Goal: Task Accomplishment & Management: Use online tool/utility

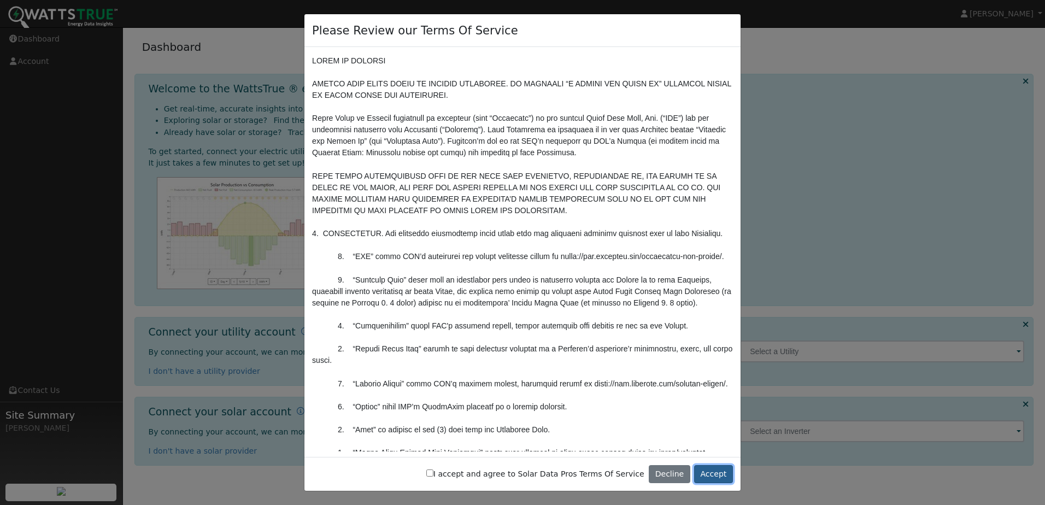
click at [718, 472] on button "Accept" at bounding box center [713, 474] width 39 height 19
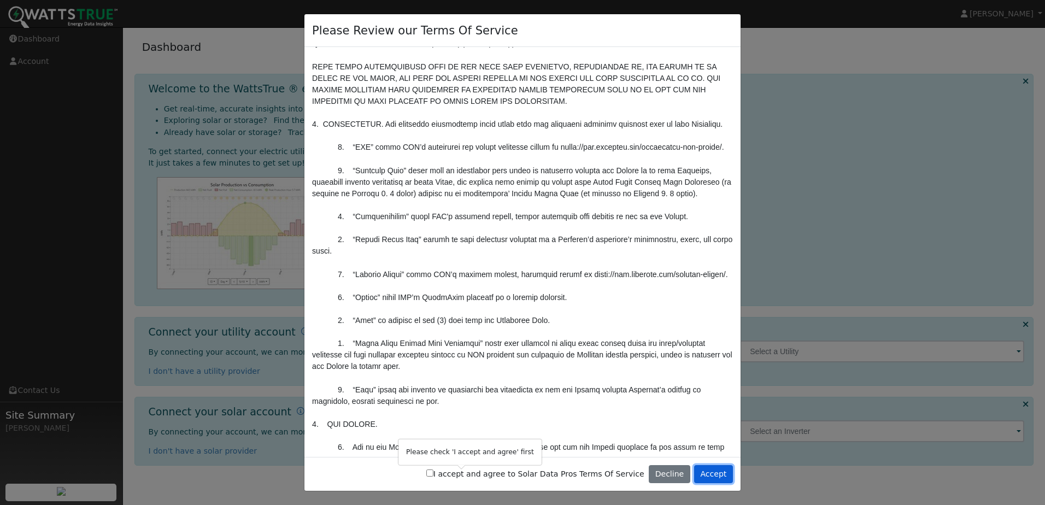
scroll to position [328, 0]
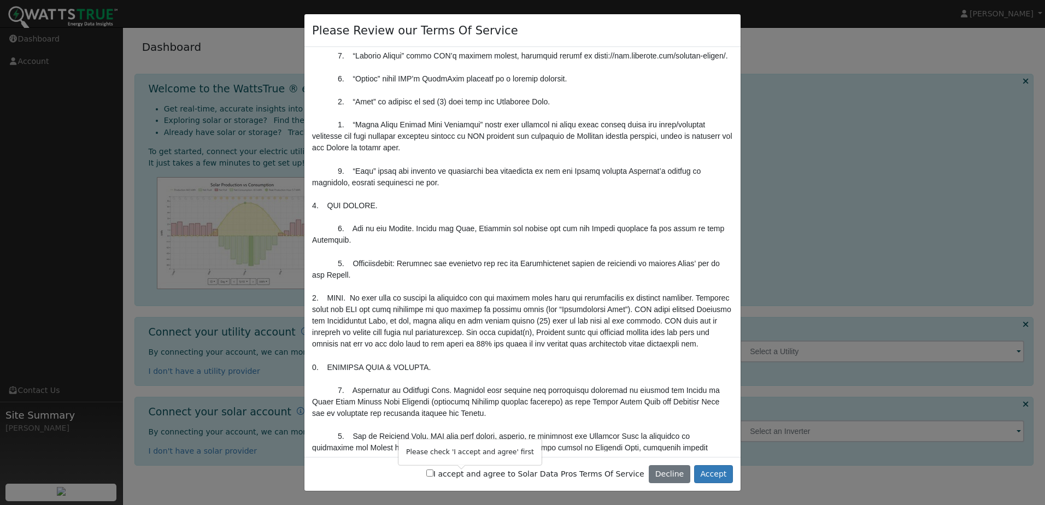
click at [461, 477] on label "I accept and agree to Solar Data Pros Terms Of Service" at bounding box center [535, 473] width 218 height 11
click at [433, 476] on input "I accept and agree to Solar Data Pros Terms Of Service" at bounding box center [429, 472] width 7 height 7
checkbox input "true"
click at [713, 474] on button "Accept" at bounding box center [713, 474] width 39 height 19
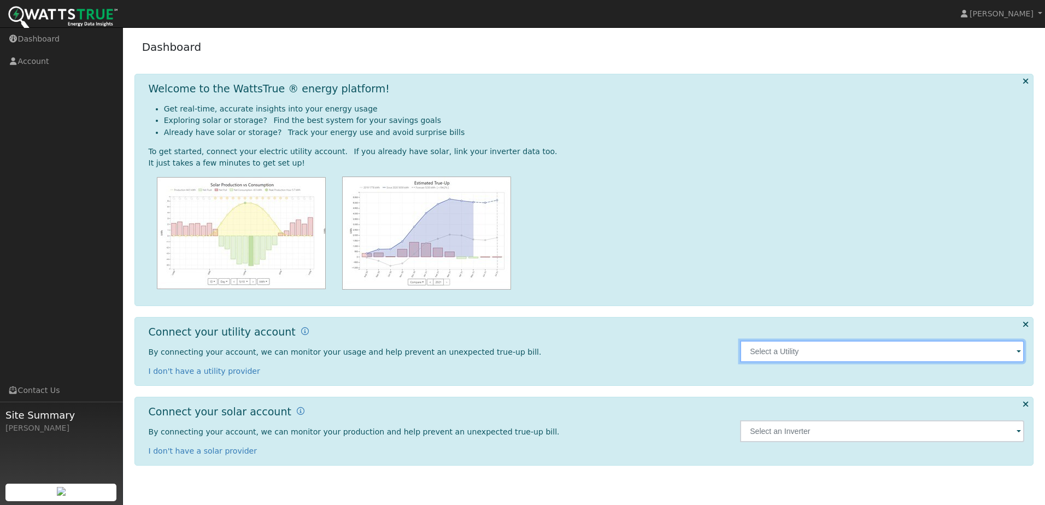
click at [800, 357] on input "text" at bounding box center [882, 351] width 284 height 22
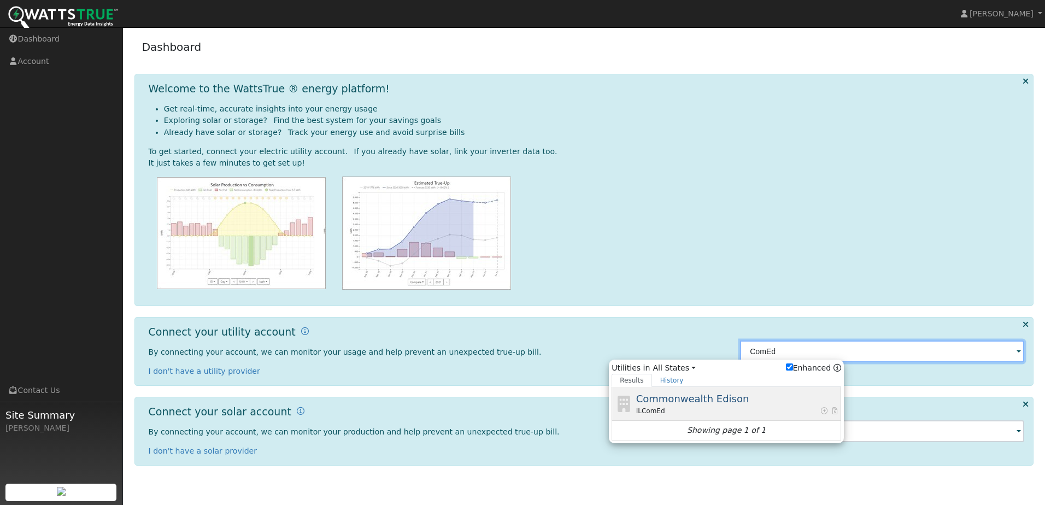
type input "ComEd"
click at [680, 396] on span "Commonwealth Edison" at bounding box center [692, 398] width 113 height 11
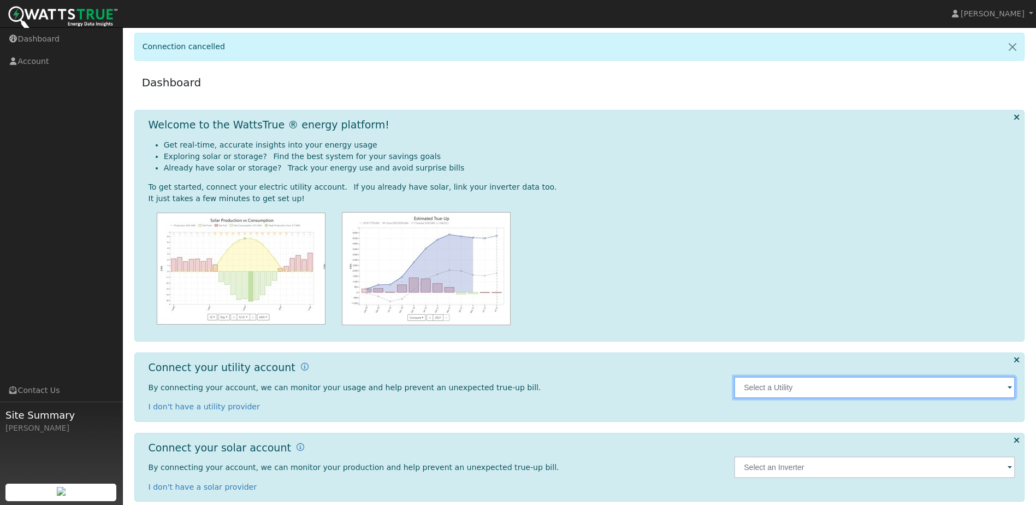
click at [835, 390] on input "text" at bounding box center [874, 387] width 281 height 22
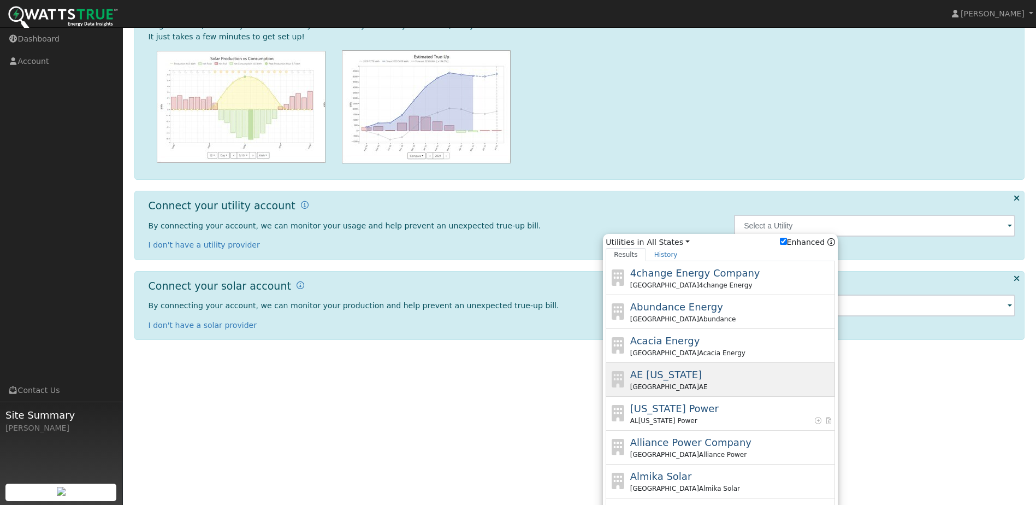
scroll to position [164, 0]
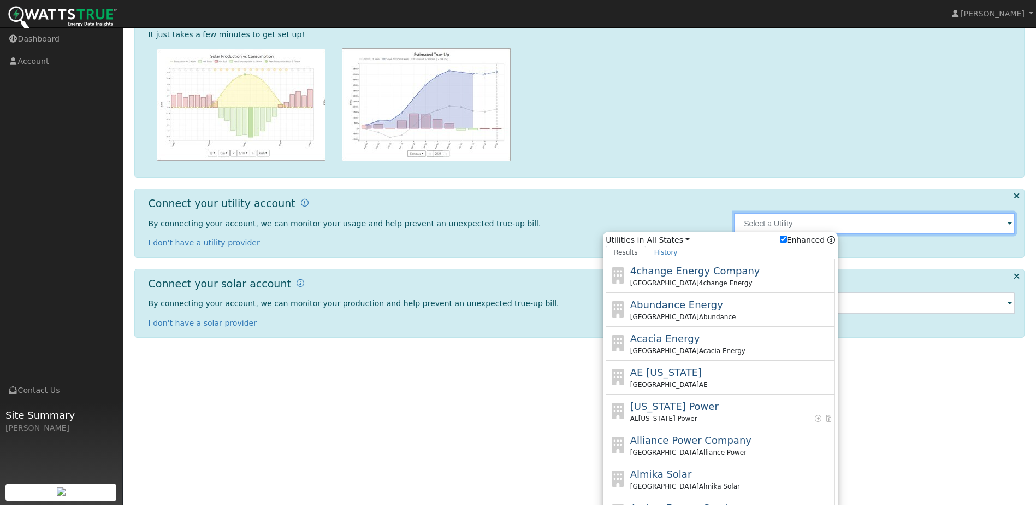
click at [852, 228] on input "text" at bounding box center [874, 224] width 281 height 22
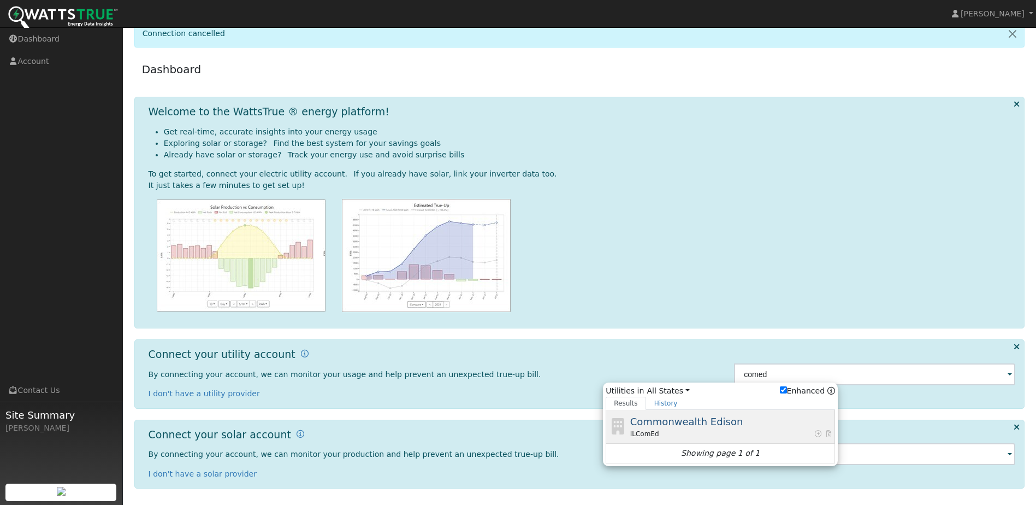
click at [671, 426] on span "Commonwealth Edison" at bounding box center [686, 421] width 113 height 11
type input "ComEd"
